Goal: Information Seeking & Learning: Learn about a topic

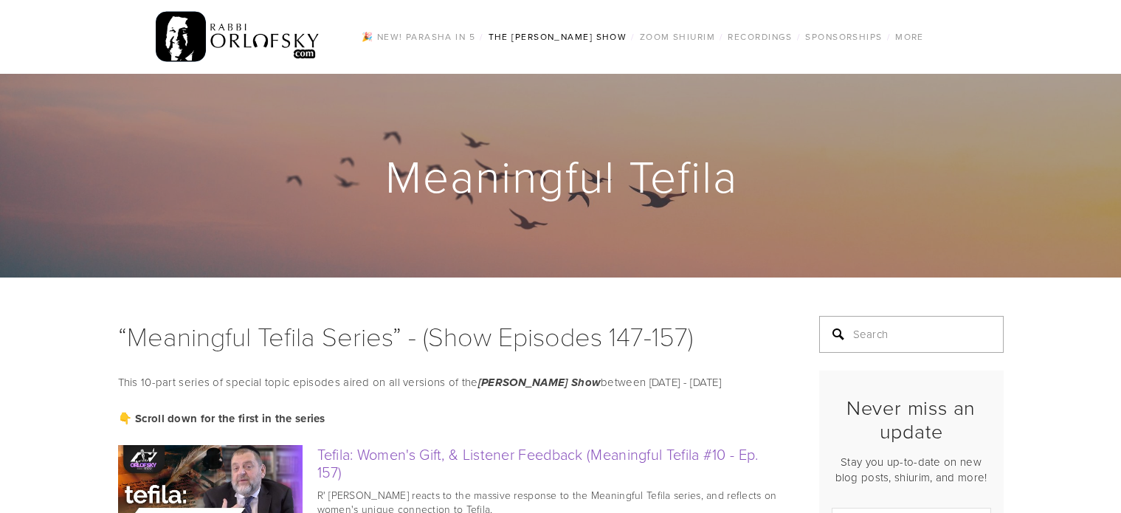
scroll to position [148, 0]
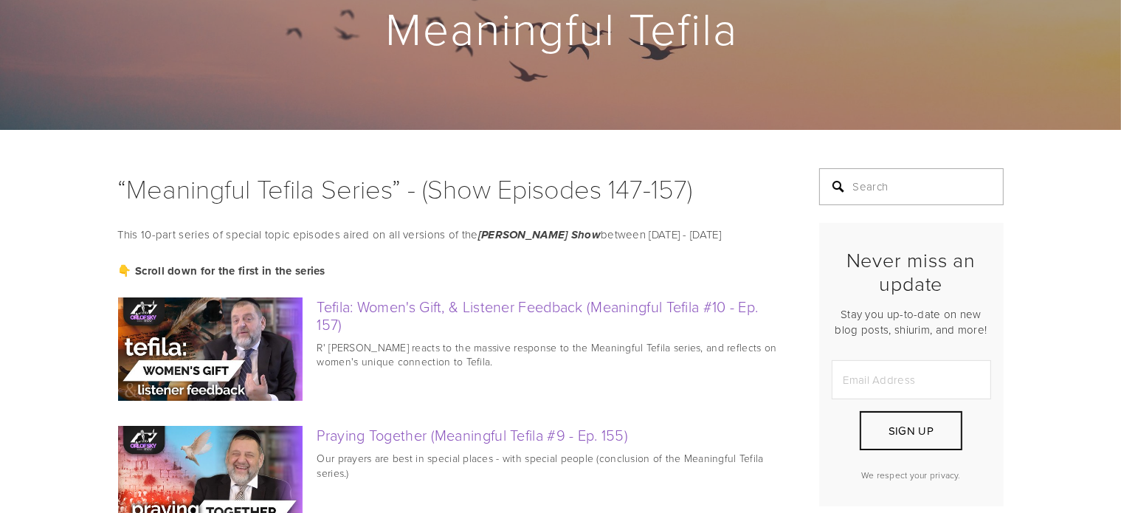
click at [895, 191] on input "Search" at bounding box center [911, 186] width 185 height 37
type input "mussaf rosh hashana"
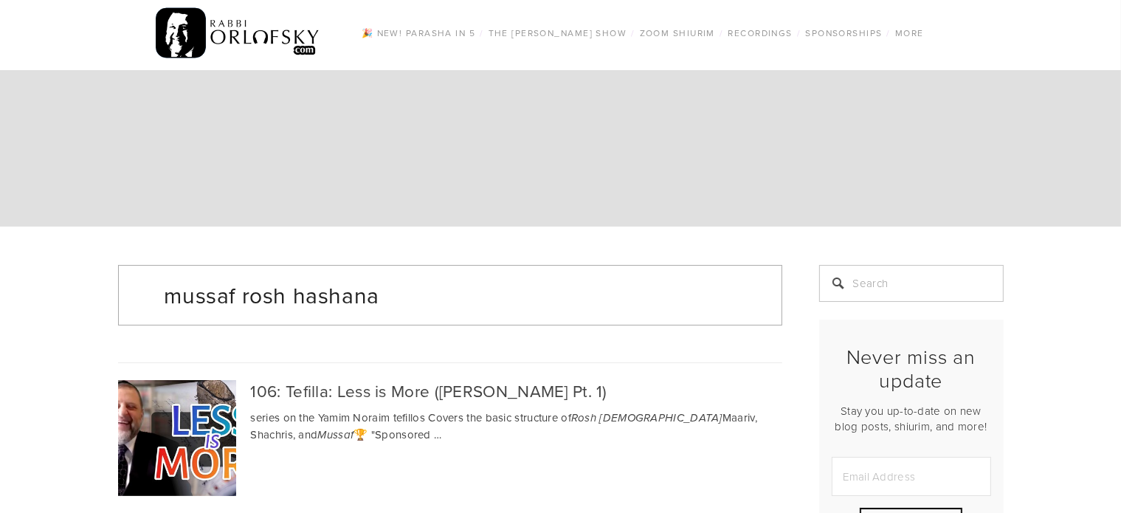
scroll to position [221, 0]
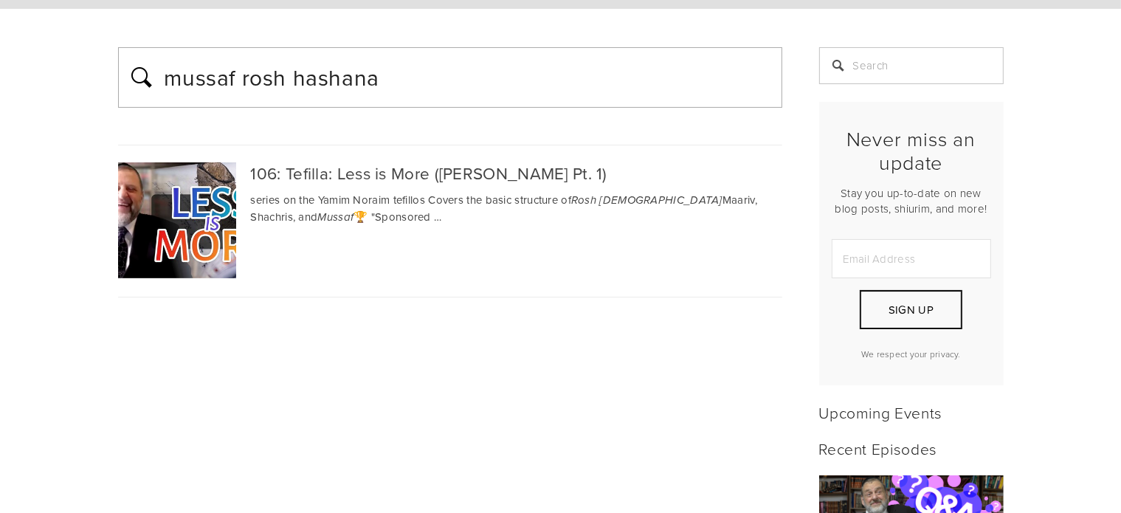
click at [598, 173] on div "106: Tefilla: Less is More ([PERSON_NAME] Pt. 1)" at bounding box center [450, 172] width 664 height 21
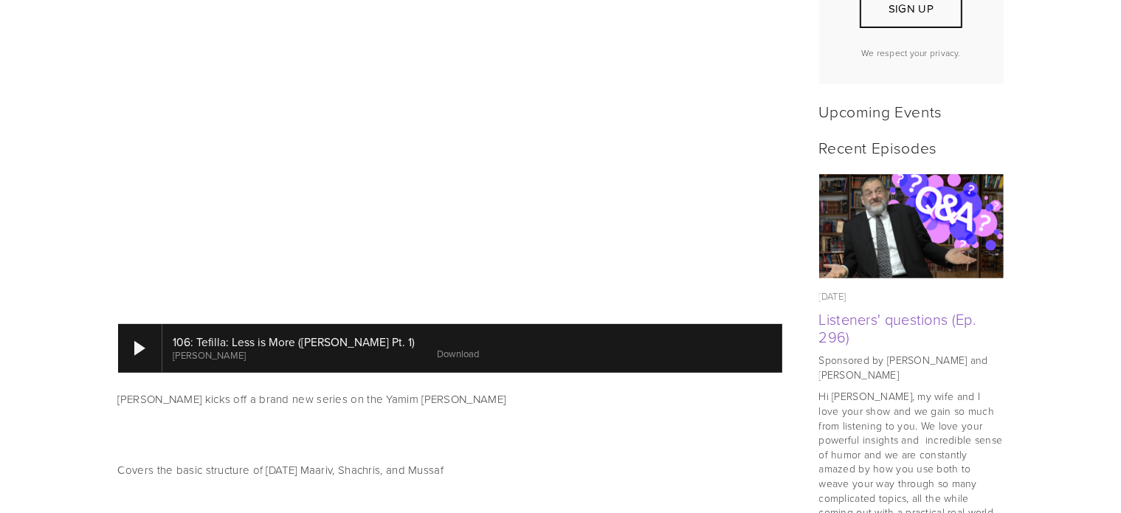
scroll to position [590, 0]
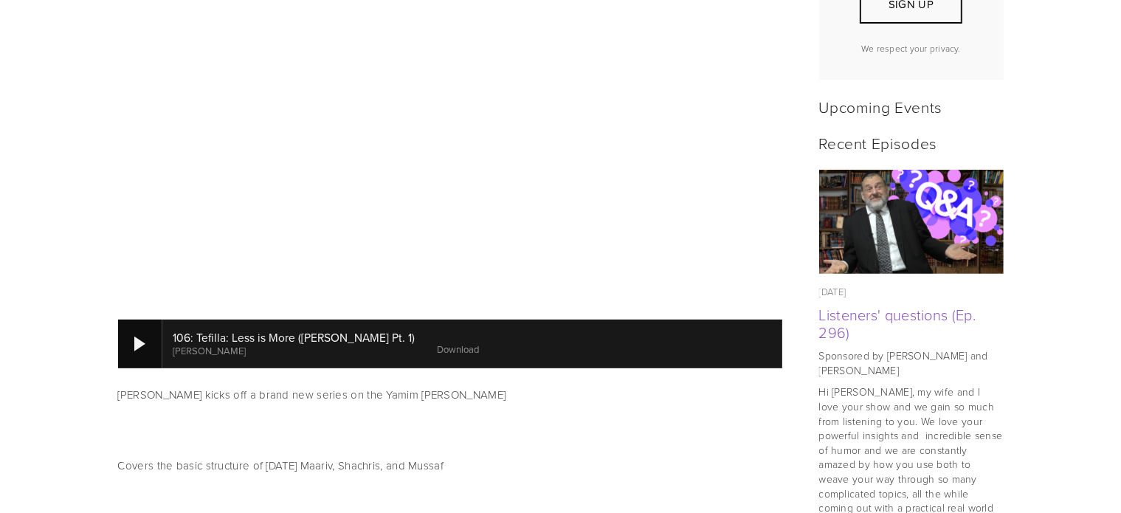
click at [138, 337] on div at bounding box center [139, 344] width 11 height 15
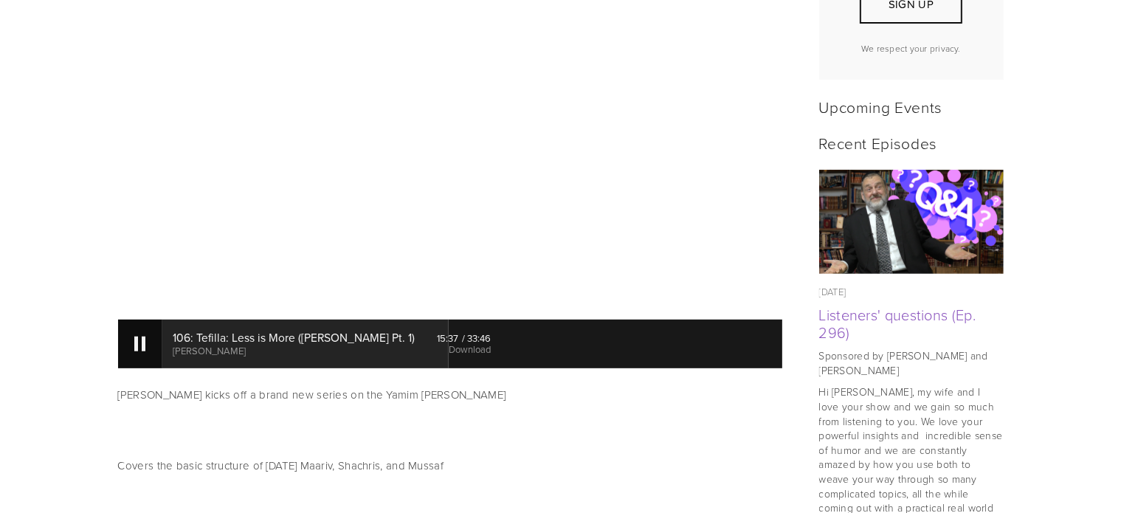
click at [148, 334] on div at bounding box center [140, 344] width 44 height 49
click at [136, 337] on div at bounding box center [139, 344] width 11 height 15
click at [143, 335] on div at bounding box center [140, 344] width 44 height 49
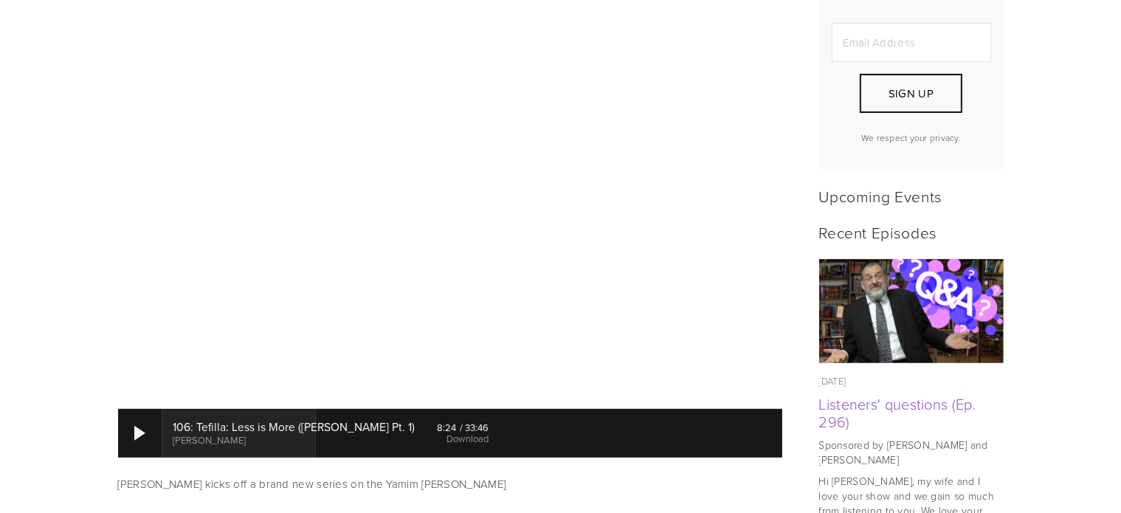
scroll to position [525, 0]
